Goal: Task Accomplishment & Management: Use online tool/utility

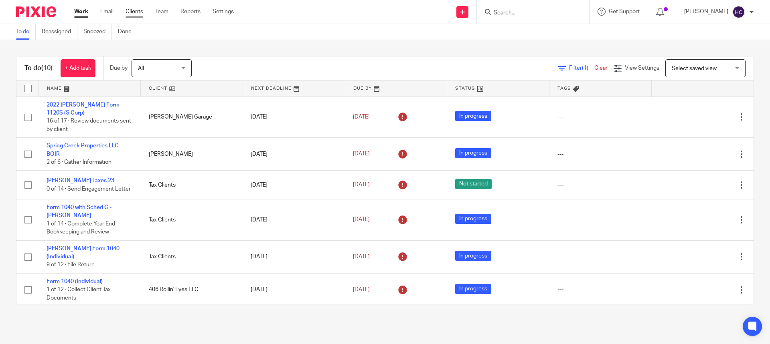
click at [135, 10] on link "Clients" at bounding box center [135, 12] width 18 height 8
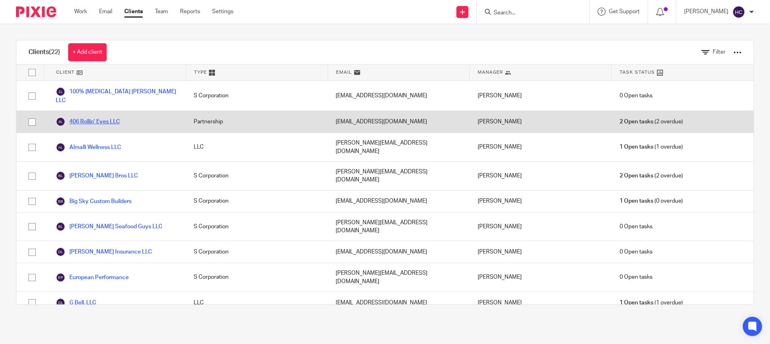
click at [88, 117] on link "406 Rollin' Eyes LLC" at bounding box center [88, 122] width 64 height 10
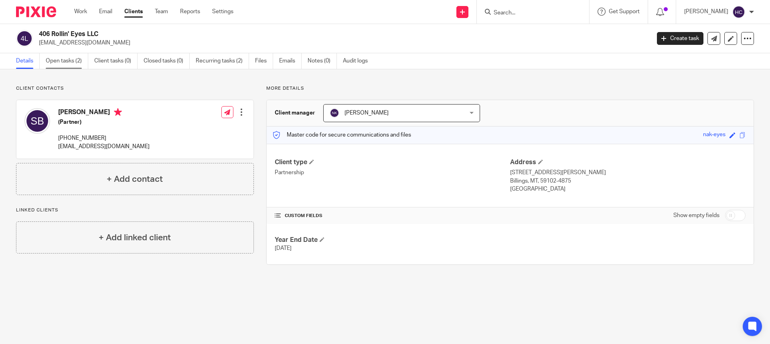
click at [63, 60] on link "Open tasks (2)" at bounding box center [67, 61] width 43 height 16
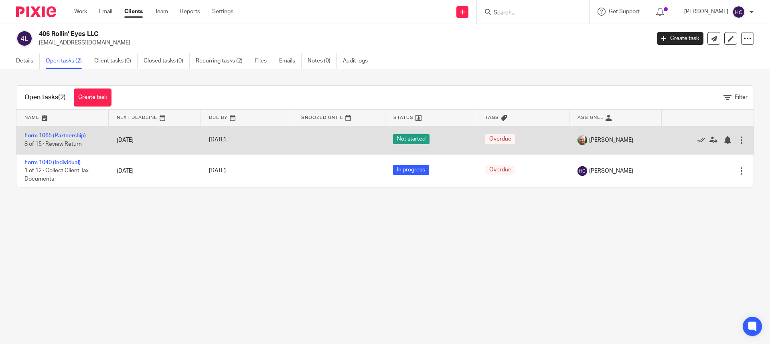
click at [56, 134] on link "Form 1065 (Partnership)" at bounding box center [54, 136] width 61 height 6
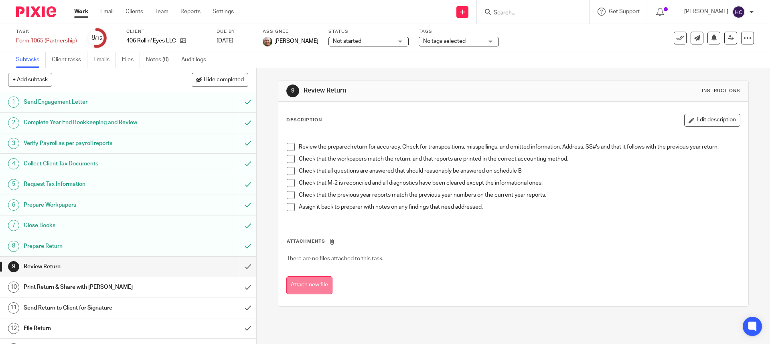
click at [308, 287] on button "Attach new file" at bounding box center [309, 286] width 46 height 18
